Goal: Find specific page/section: Find specific page/section

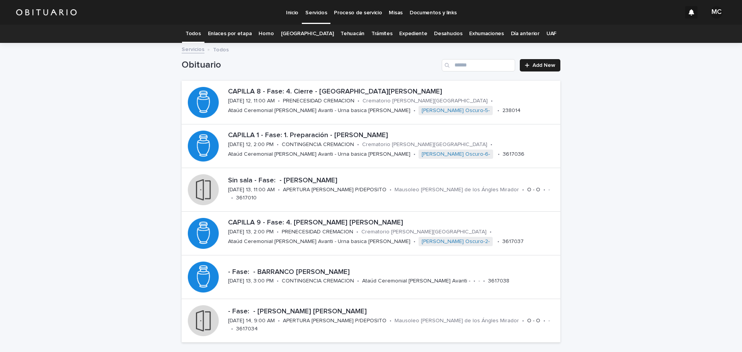
click at [402, 32] on link "Expediente" at bounding box center [413, 34] width 28 height 18
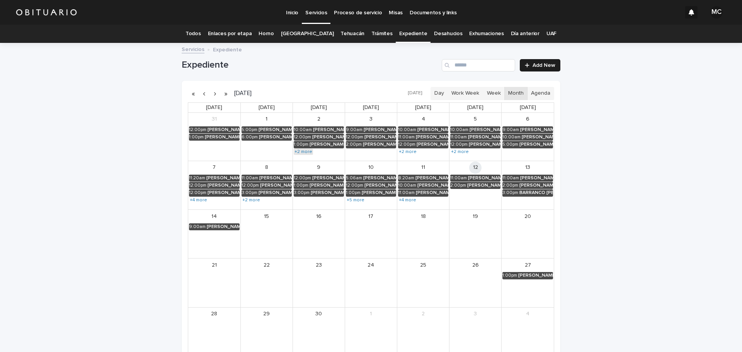
click at [299, 150] on link "+2 more" at bounding box center [303, 152] width 19 height 6
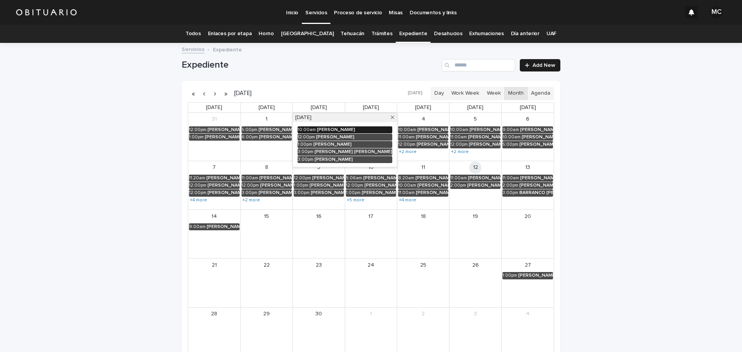
click at [310, 129] on div "10:00am" at bounding box center [307, 129] width 18 height 5
click at [286, 141] on button "See Details" at bounding box center [338, 141] width 104 height 13
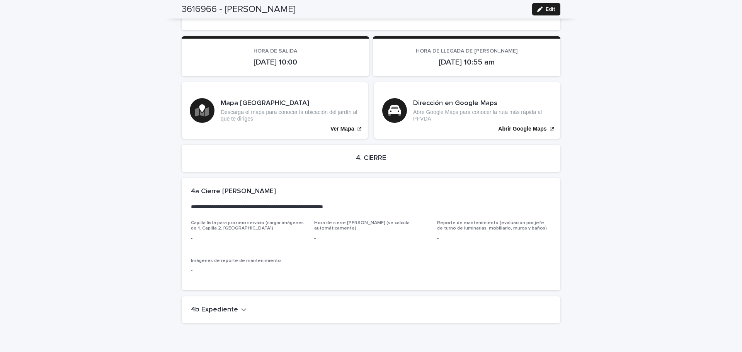
scroll to position [1308, 0]
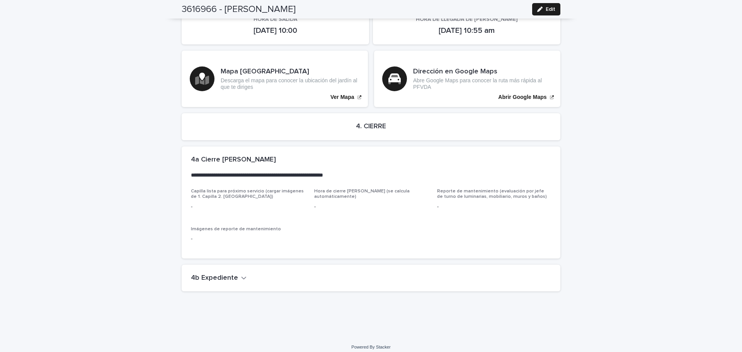
click at [233, 274] on h2 "4b Expediente" at bounding box center [214, 278] width 47 height 9
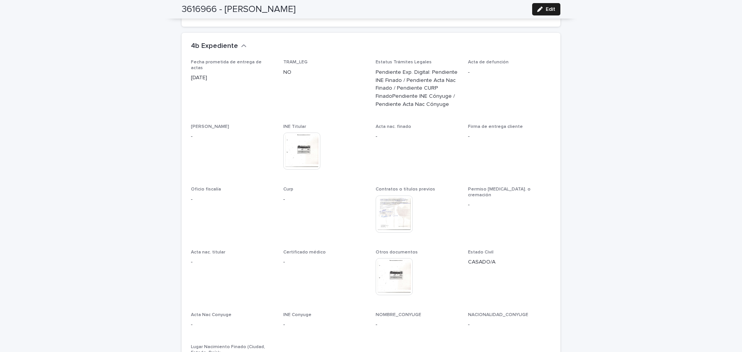
scroll to position [1579, 0]
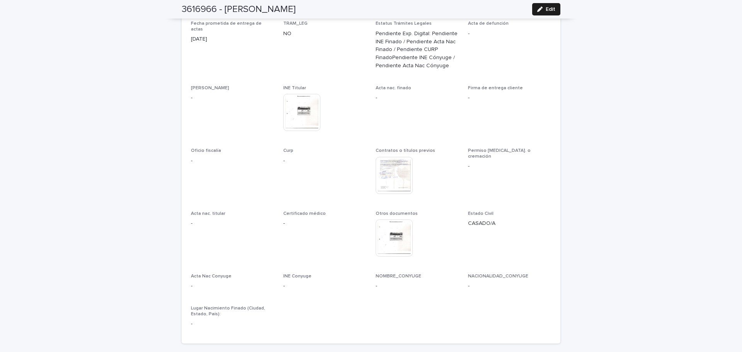
click at [384, 162] on img at bounding box center [394, 175] width 37 height 37
